Goal: Check status: Check status

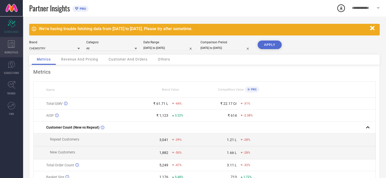
click at [13, 50] on div "WORKSPACE" at bounding box center [11, 47] width 23 height 20
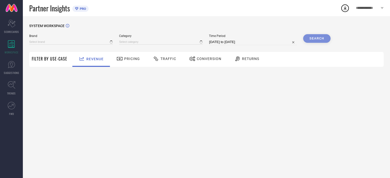
type input "CHEMISTRY"
type input "All"
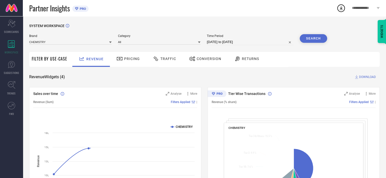
click at [220, 46] on div "Brand CHEMISTRY Category All Time Period [DATE] to [DATE] Search" at bounding box center [178, 41] width 298 height 15
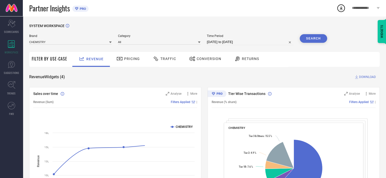
select select "6"
select select "2025"
select select "7"
select select "2025"
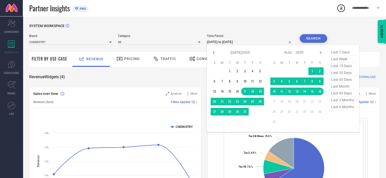
click at [220, 45] on input "[DATE] to [DATE]" at bounding box center [250, 42] width 86 height 6
click at [237, 12] on div "Partner Insights PRO" at bounding box center [182, 8] width 307 height 16
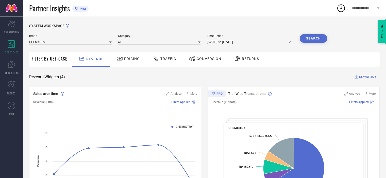
click at [169, 49] on div "Brand CHEMISTRY Category All Time Period [DATE] to [DATE] Search" at bounding box center [178, 41] width 298 height 15
click at [170, 59] on span "Traffic" at bounding box center [168, 59] width 16 height 4
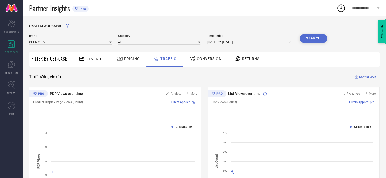
click at [228, 38] on span "Time Period" at bounding box center [250, 36] width 86 height 4
click at [229, 43] on input "[DATE] to [DATE]" at bounding box center [250, 42] width 86 height 6
select select "6"
select select "2025"
select select "7"
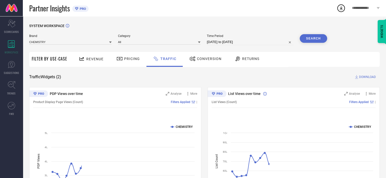
select select "2025"
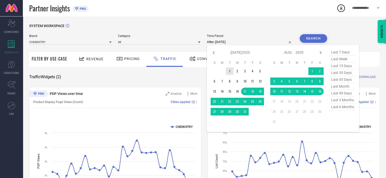
click at [230, 74] on td "1" at bounding box center [230, 71] width 8 height 8
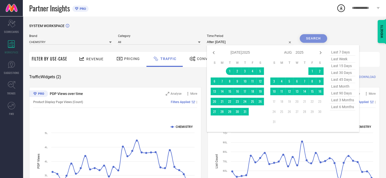
type input "[DATE] to [DATE]"
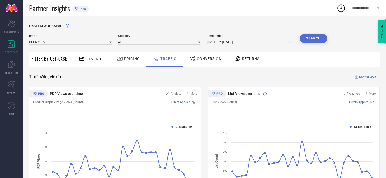
select select "6"
select select "2025"
select select "7"
select select "2025"
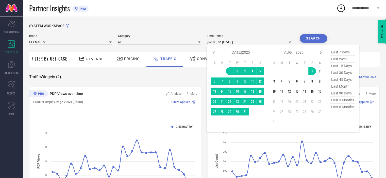
click at [216, 42] on input "[DATE] to [DATE]" at bounding box center [250, 42] width 86 height 6
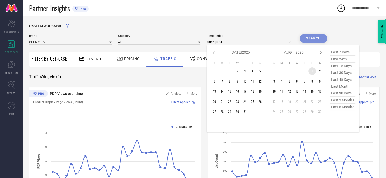
click at [312, 71] on td "1" at bounding box center [312, 71] width 8 height 8
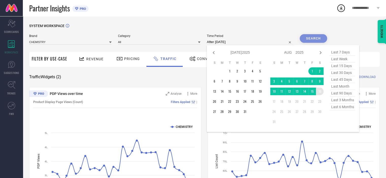
type input "[DATE] to [DATE]"
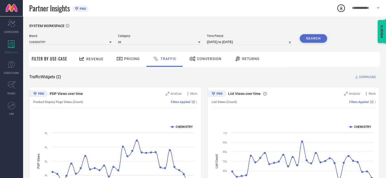
drag, startPoint x: 319, startPoint y: 41, endPoint x: 311, endPoint y: 47, distance: 9.9
click at [319, 41] on button "Search" at bounding box center [313, 38] width 27 height 9
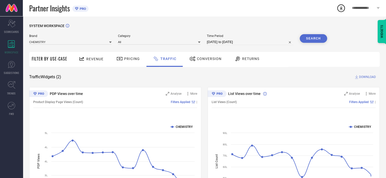
scroll to position [44, 0]
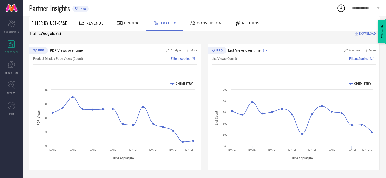
click at [288, 6] on div "Partner Insights PRO" at bounding box center [182, 8] width 307 height 16
